Goal: Use online tool/utility: Utilize a website feature to perform a specific function

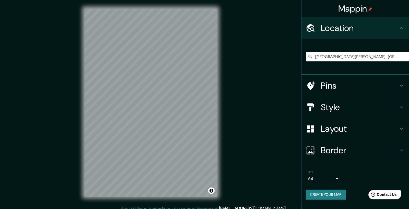
click at [398, 106] on icon at bounding box center [401, 107] width 6 height 6
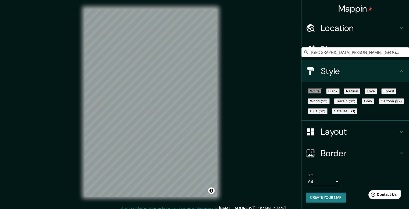
click at [381, 94] on button "Forest" at bounding box center [388, 91] width 15 height 6
click at [232, 114] on div "Mappin Location [GEOGRAPHIC_DATA][PERSON_NAME], [GEOGRAPHIC_DATA][PERSON_NAME],…" at bounding box center [204, 106] width 409 height 213
click at [360, 92] on button "Natural" at bounding box center [352, 91] width 16 height 6
click at [313, 94] on button "White" at bounding box center [315, 91] width 14 height 6
click at [331, 94] on button "Black" at bounding box center [332, 91] width 13 height 6
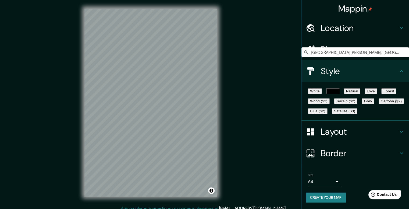
click at [340, 91] on button "Black" at bounding box center [332, 91] width 13 height 6
click at [377, 91] on button "Love" at bounding box center [371, 91] width 12 height 6
click at [381, 94] on button "Forest" at bounding box center [388, 91] width 15 height 6
drag, startPoint x: 309, startPoint y: 118, endPoint x: 298, endPoint y: 115, distance: 11.2
click at [362, 104] on button "Grey" at bounding box center [368, 101] width 12 height 6
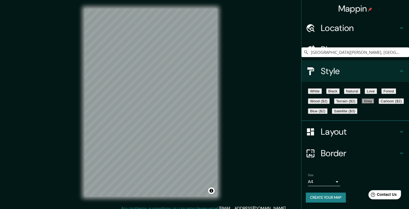
click at [337, 90] on button "Black" at bounding box center [332, 91] width 13 height 6
click at [237, 96] on div "Mappin Location [GEOGRAPHIC_DATA][PERSON_NAME], [GEOGRAPHIC_DATA][PERSON_NAME],…" at bounding box center [204, 106] width 409 height 213
